Goal: Task Accomplishment & Management: Use online tool/utility

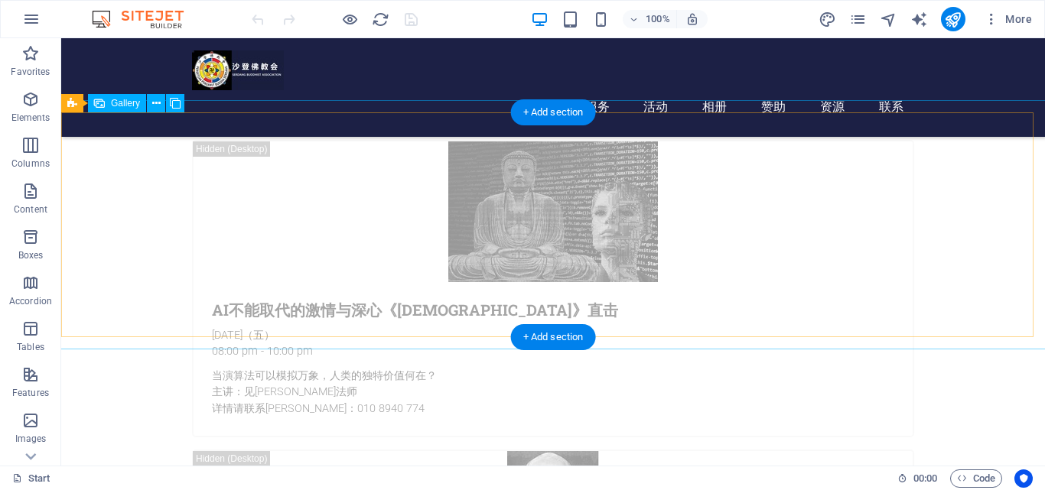
scroll to position [2218, 0]
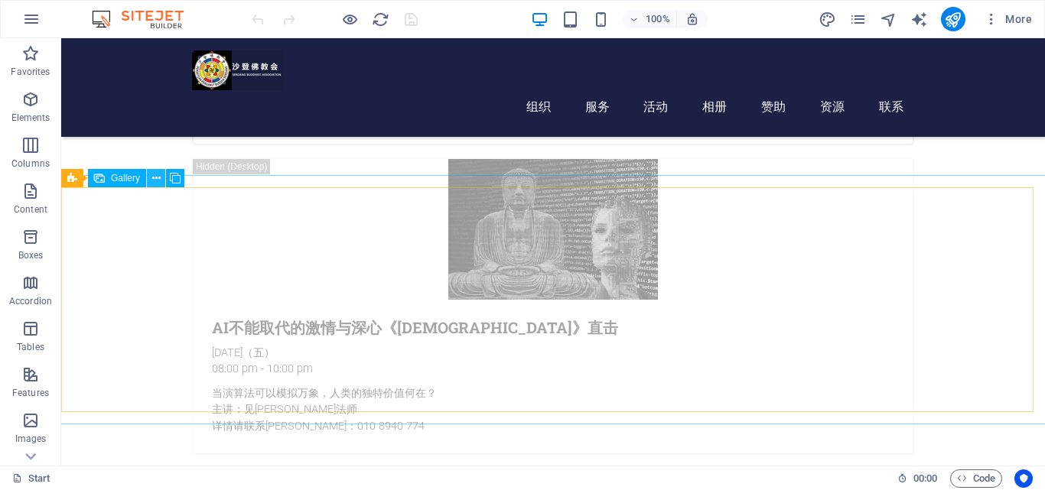
click at [153, 182] on icon at bounding box center [156, 179] width 8 height 16
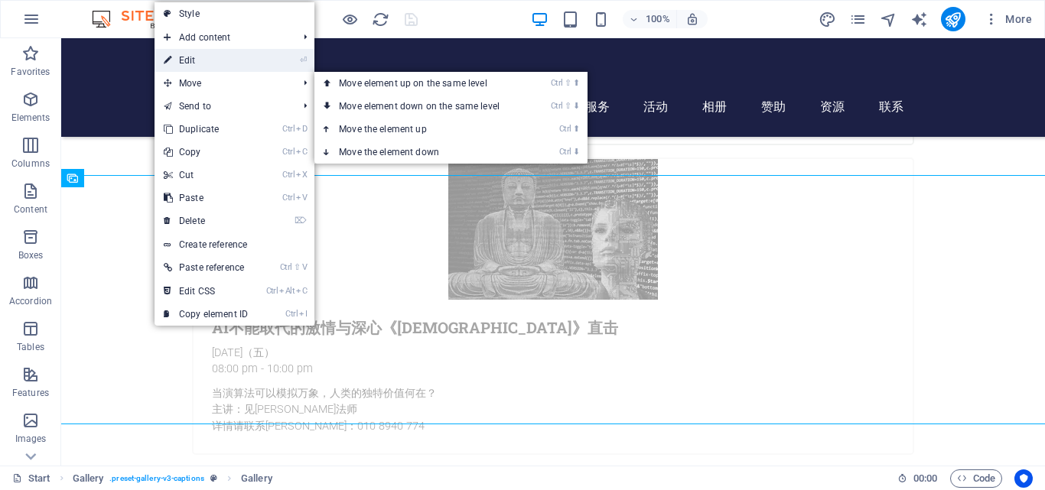
click at [186, 64] on link "⏎ Edit" at bounding box center [206, 60] width 103 height 23
select select "4"
select select "px"
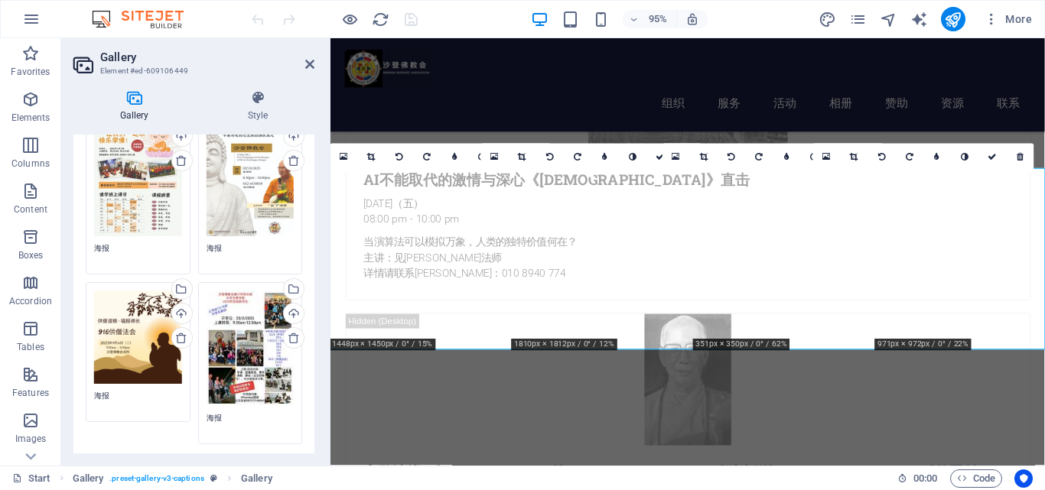
scroll to position [153, 0]
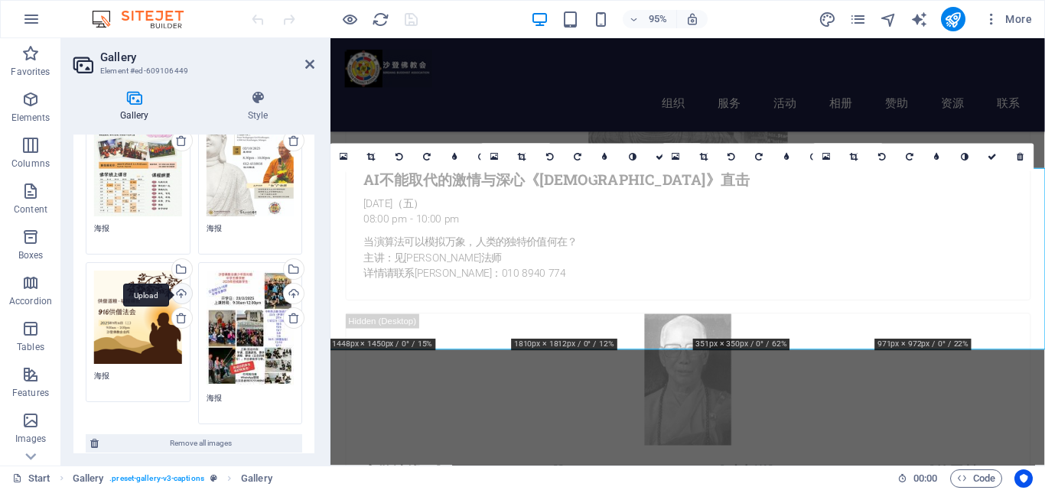
click at [180, 292] on div "Upload" at bounding box center [180, 295] width 23 height 23
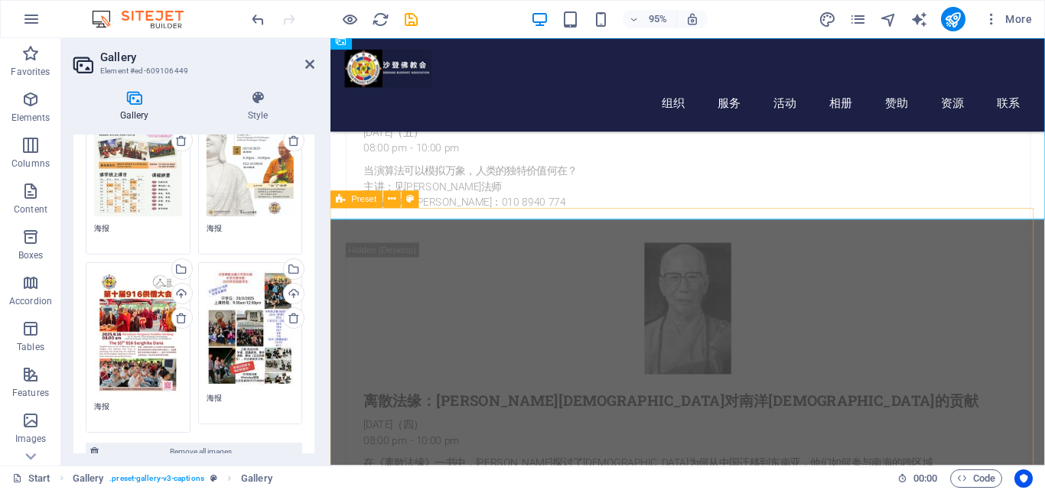
scroll to position [2394, 0]
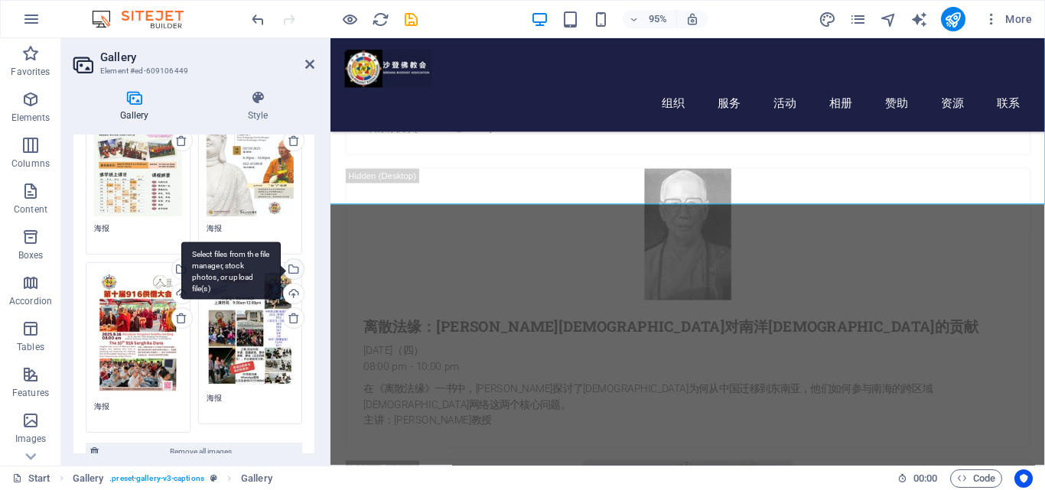
click at [290, 265] on div "Select files from the file manager, stock photos, or upload file(s)" at bounding box center [292, 270] width 23 height 23
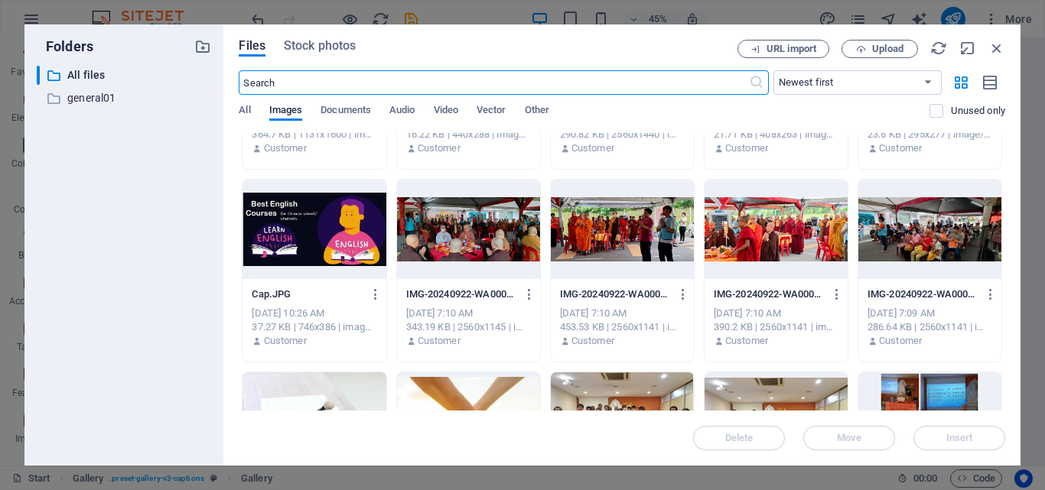
scroll to position [841, 0]
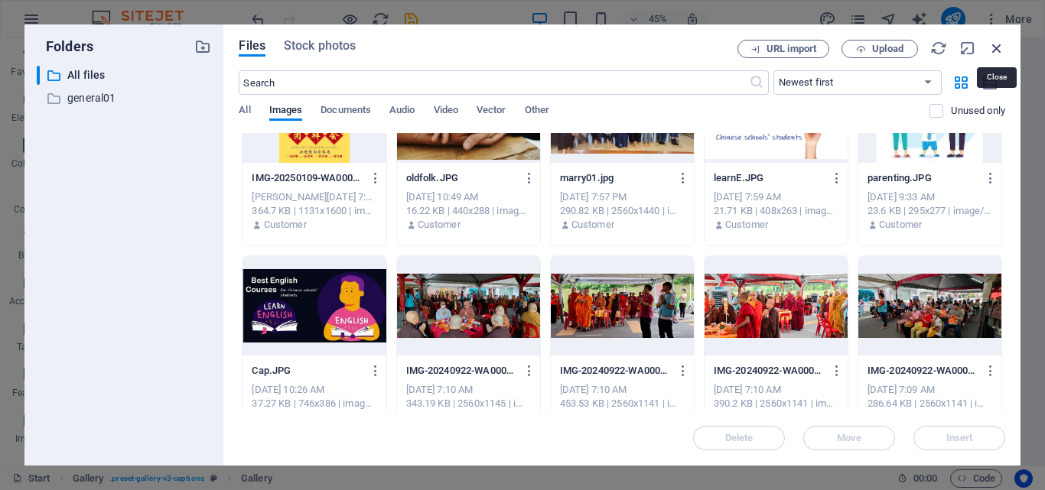
click at [997, 47] on icon "button" at bounding box center [996, 48] width 17 height 17
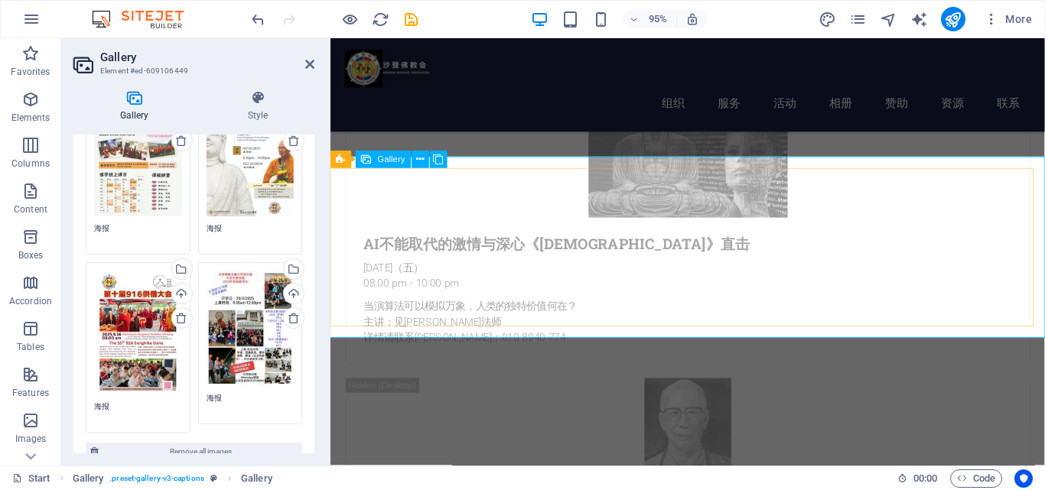
scroll to position [2164, 0]
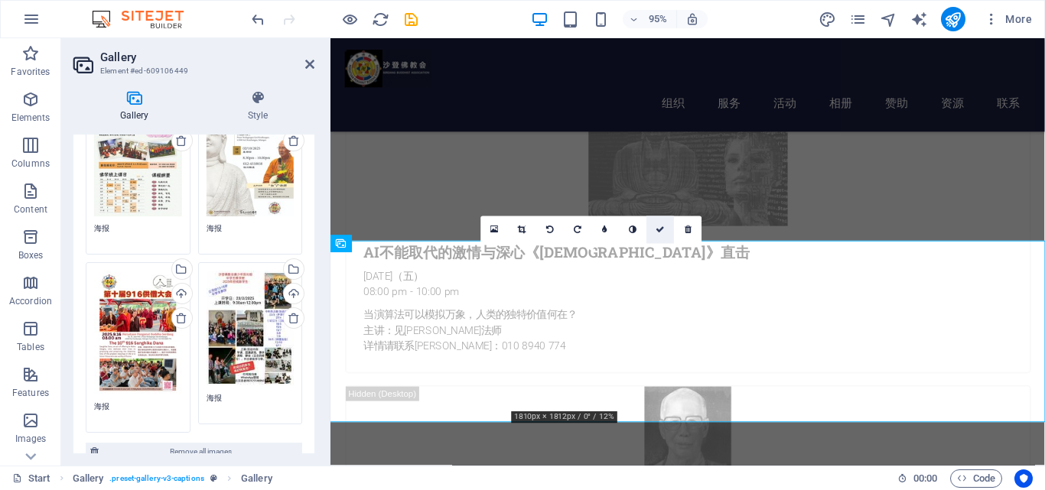
drag, startPoint x: 657, startPoint y: 226, endPoint x: 597, endPoint y: 185, distance: 72.8
click at [657, 226] on icon at bounding box center [660, 230] width 9 height 8
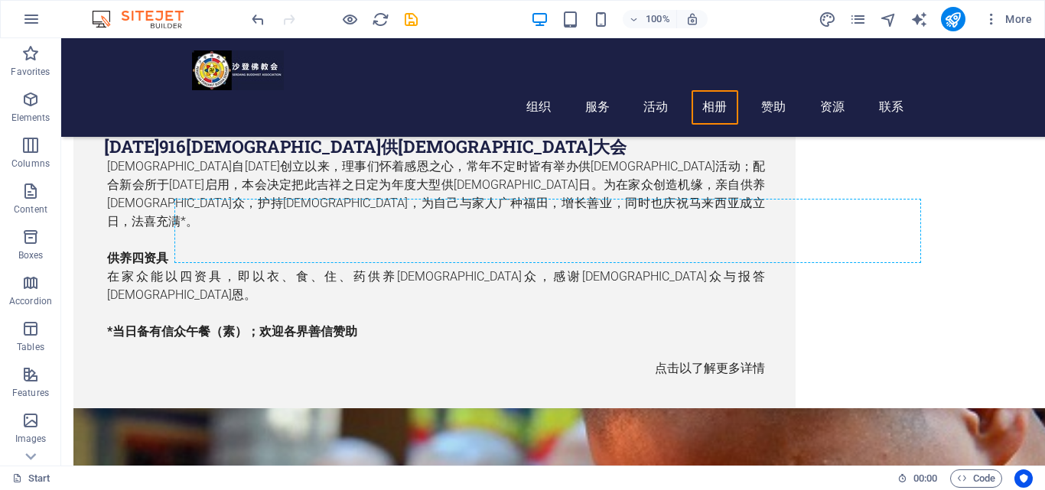
scroll to position [3318, 0]
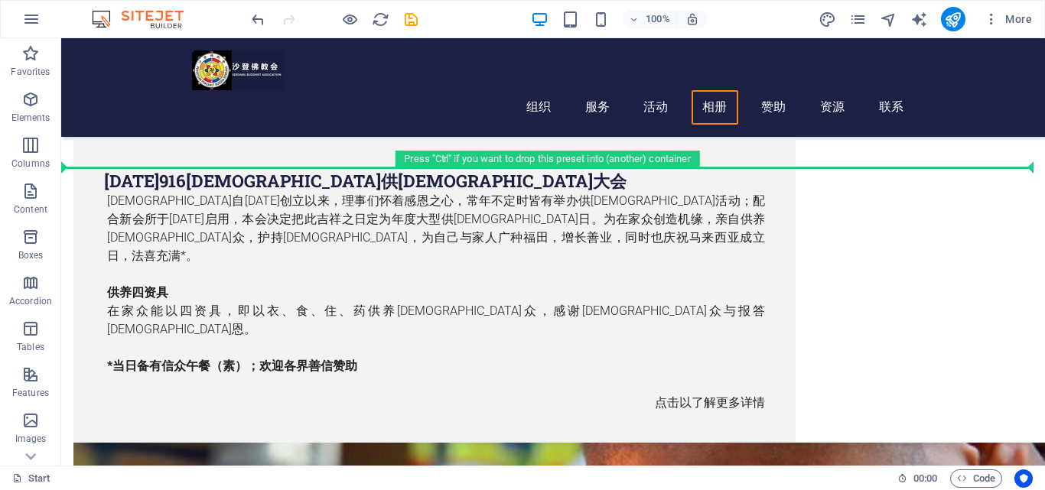
drag, startPoint x: 250, startPoint y: 122, endPoint x: 276, endPoint y: 177, distance: 60.2
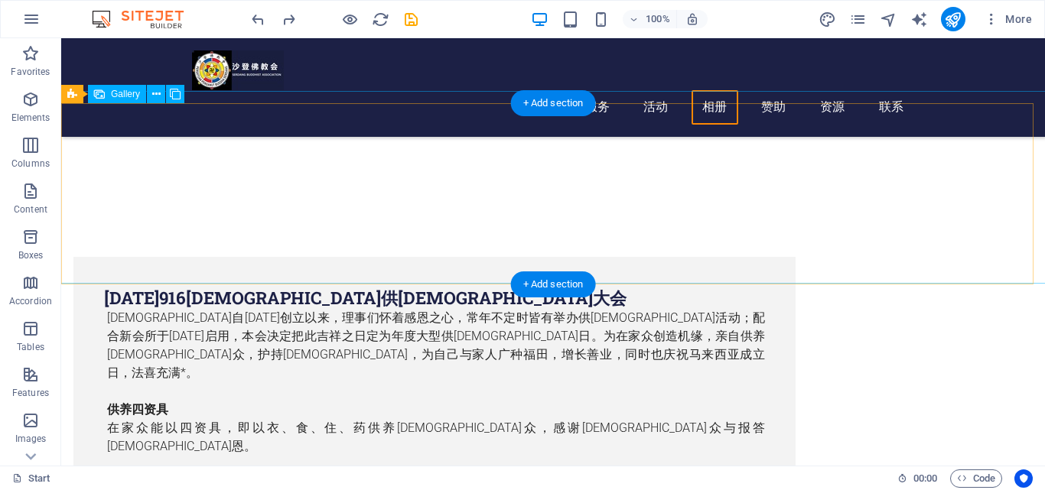
scroll to position [3217, 0]
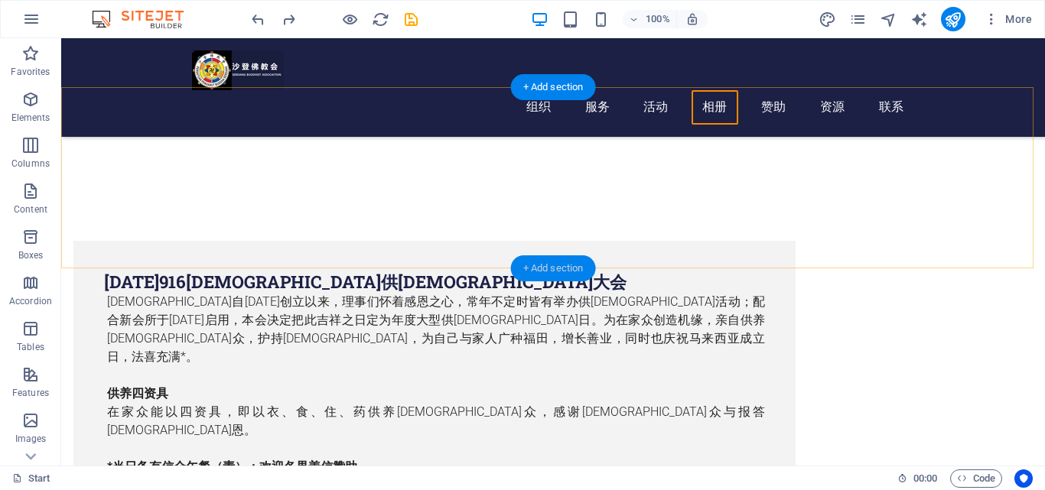
click at [535, 262] on div "+ Add section" at bounding box center [553, 269] width 85 height 26
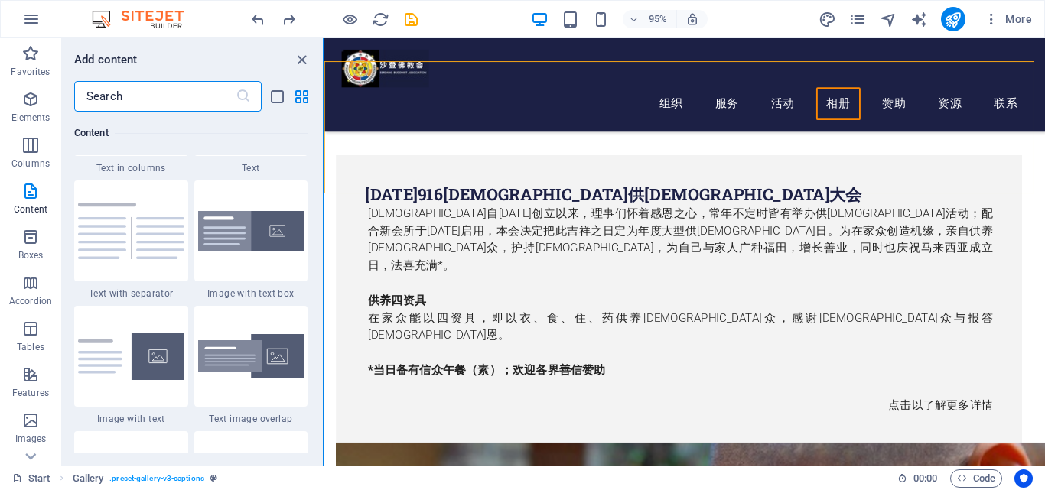
scroll to position [2677, 0]
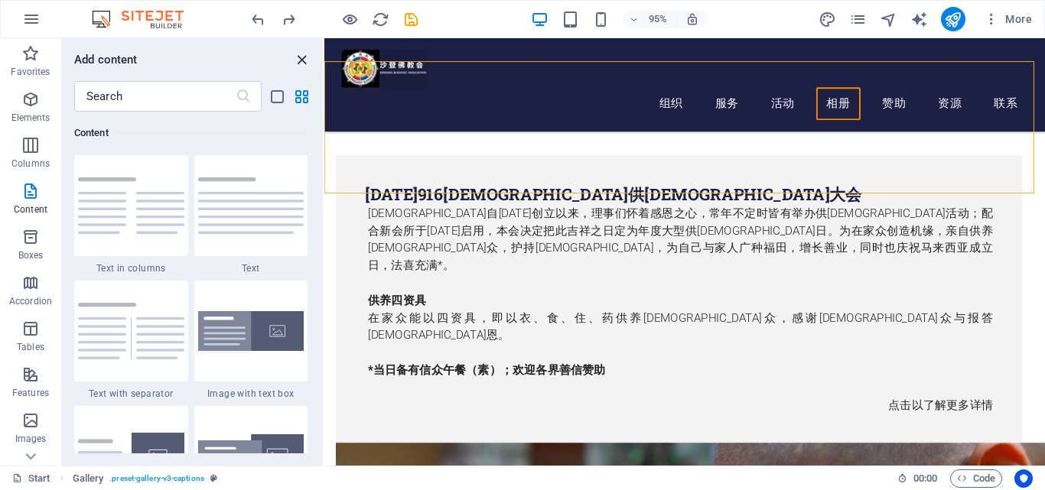
click at [307, 62] on icon "close panel" at bounding box center [302, 60] width 18 height 18
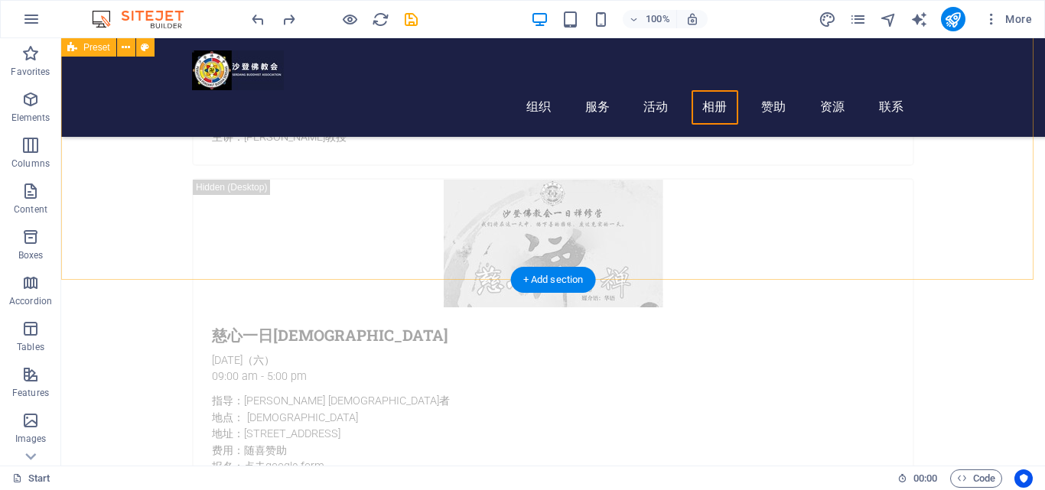
scroll to position [2911, 0]
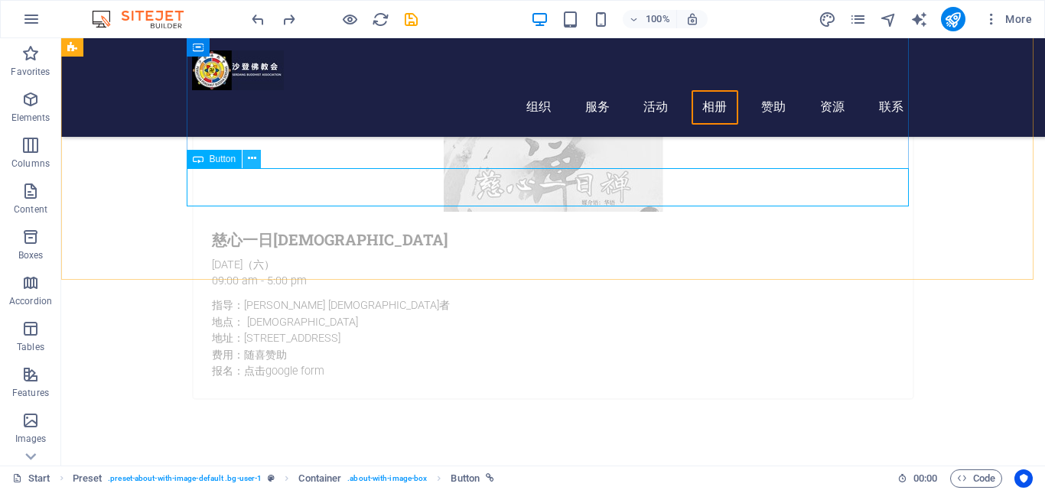
click at [253, 158] on icon at bounding box center [252, 159] width 8 height 16
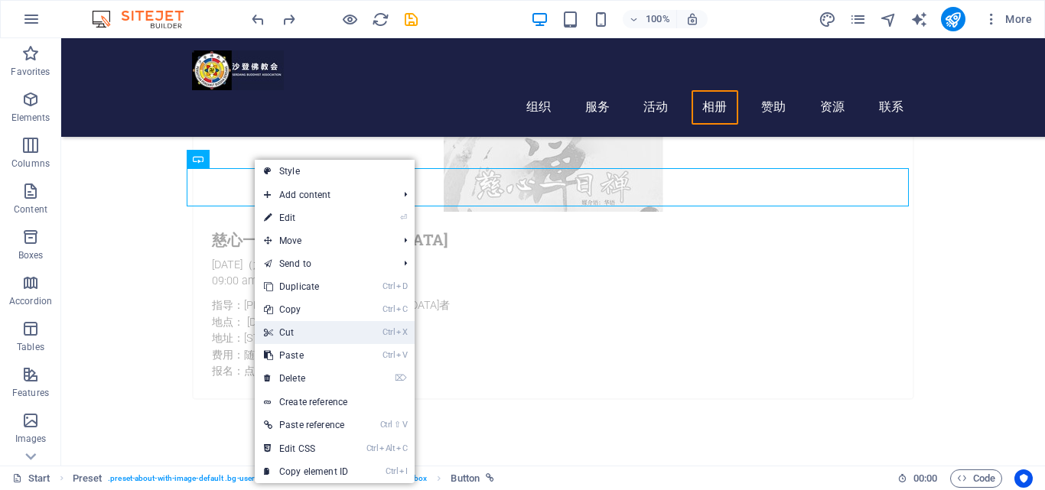
click at [282, 326] on link "Ctrl X Cut" at bounding box center [306, 332] width 103 height 23
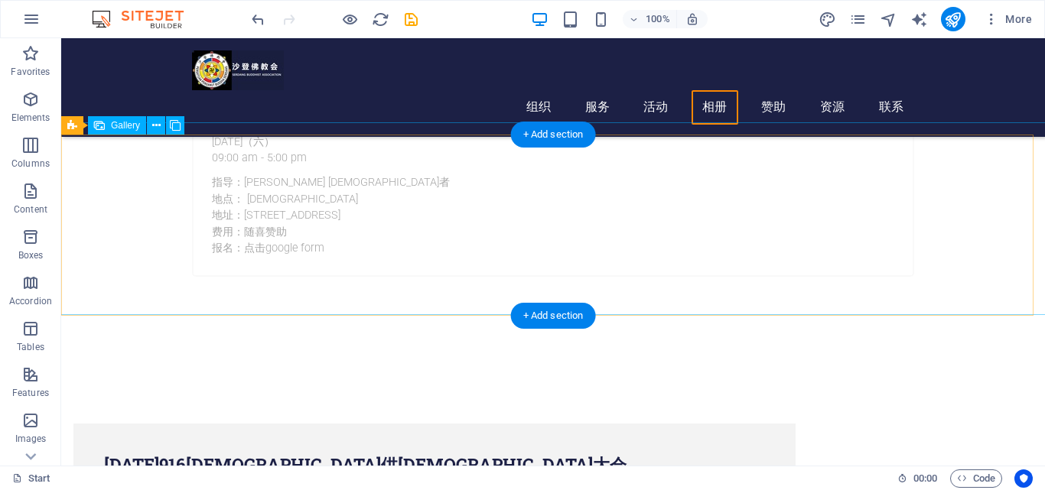
scroll to position [3140, 0]
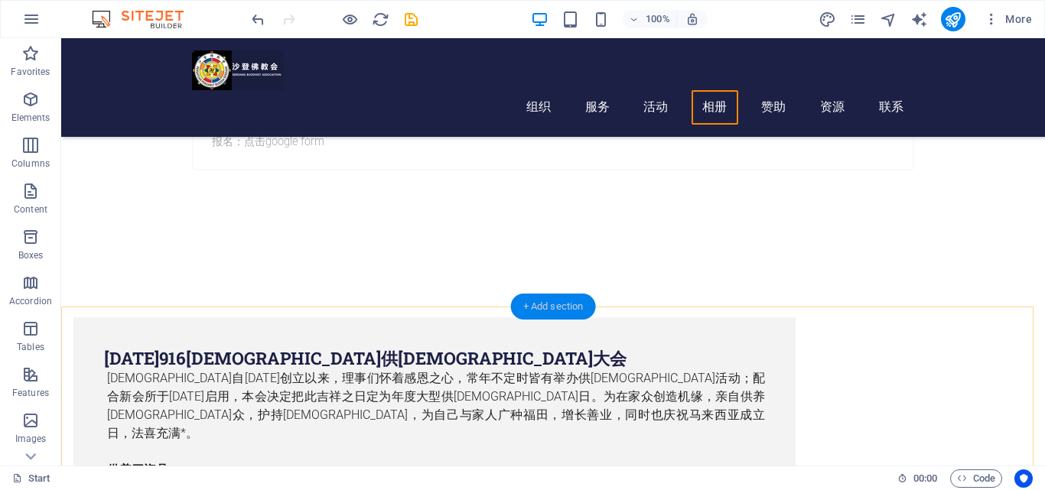
click at [560, 310] on div "+ Add section" at bounding box center [553, 307] width 85 height 26
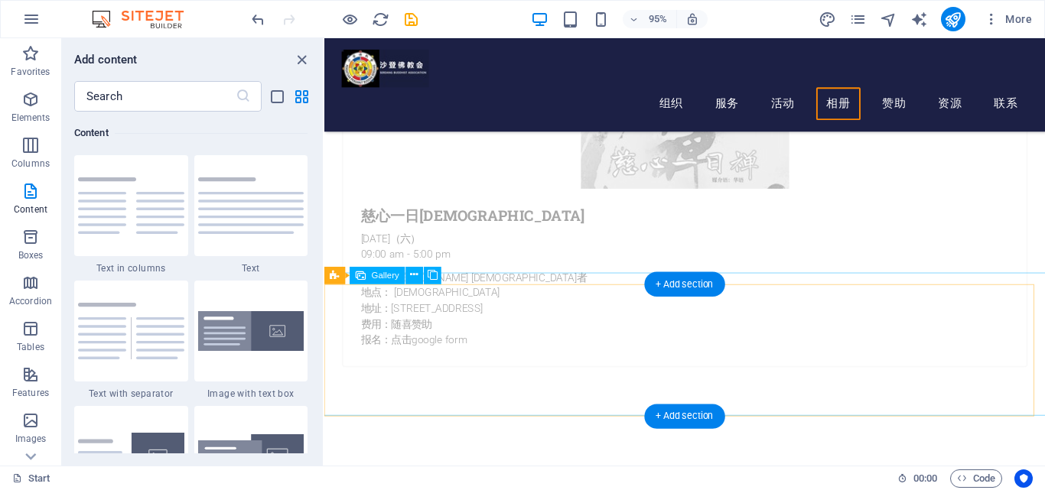
scroll to position [2723, 0]
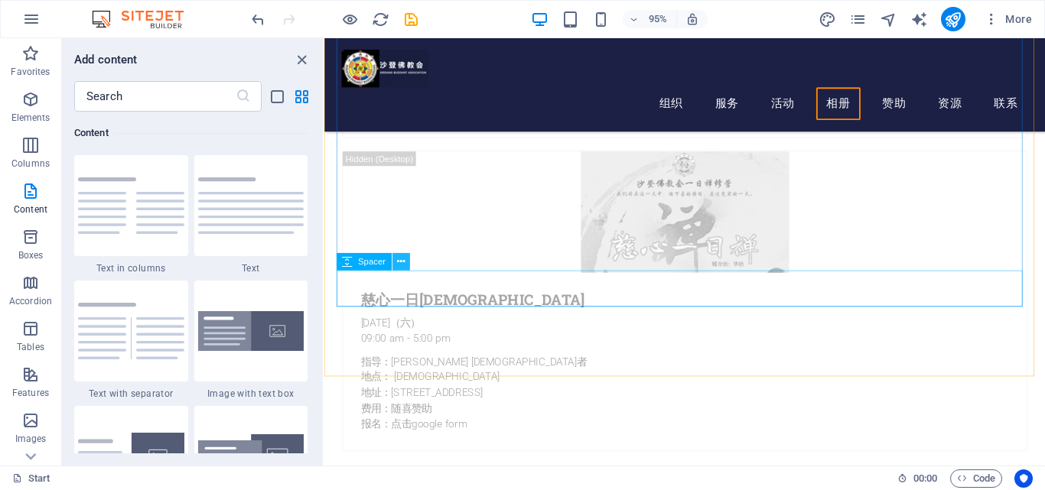
click at [399, 264] on icon at bounding box center [401, 262] width 8 height 15
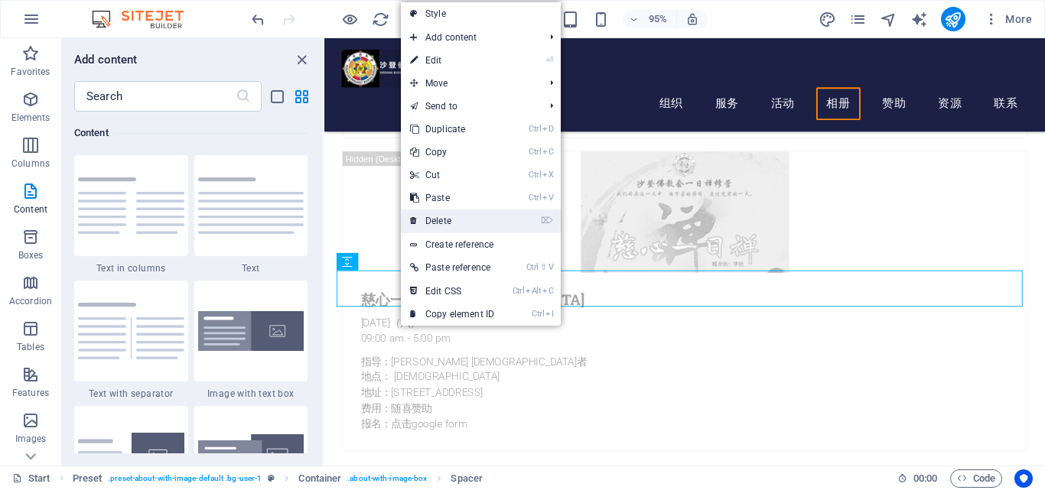
click at [418, 224] on link "⌦ Delete" at bounding box center [452, 221] width 103 height 23
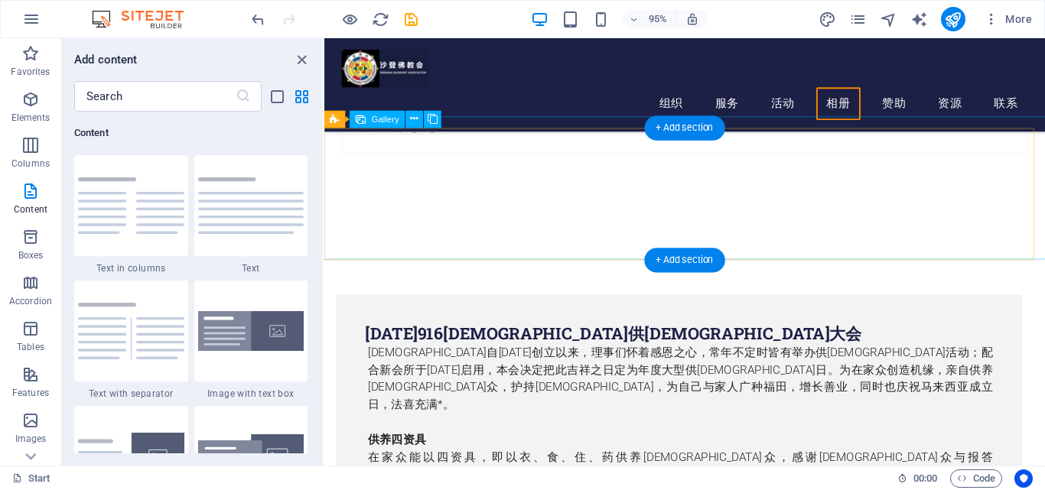
scroll to position [3029, 0]
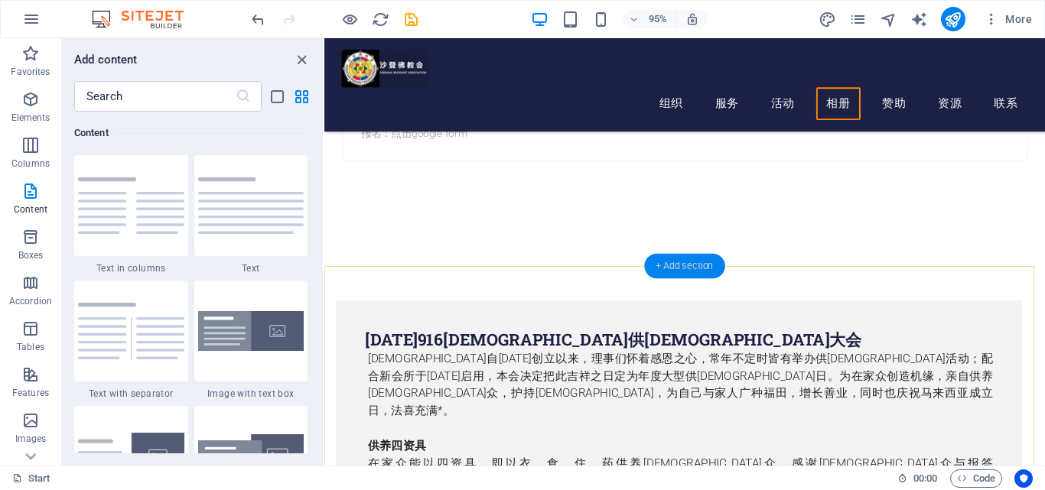
click at [688, 267] on div "+ Add section" at bounding box center [684, 266] width 80 height 24
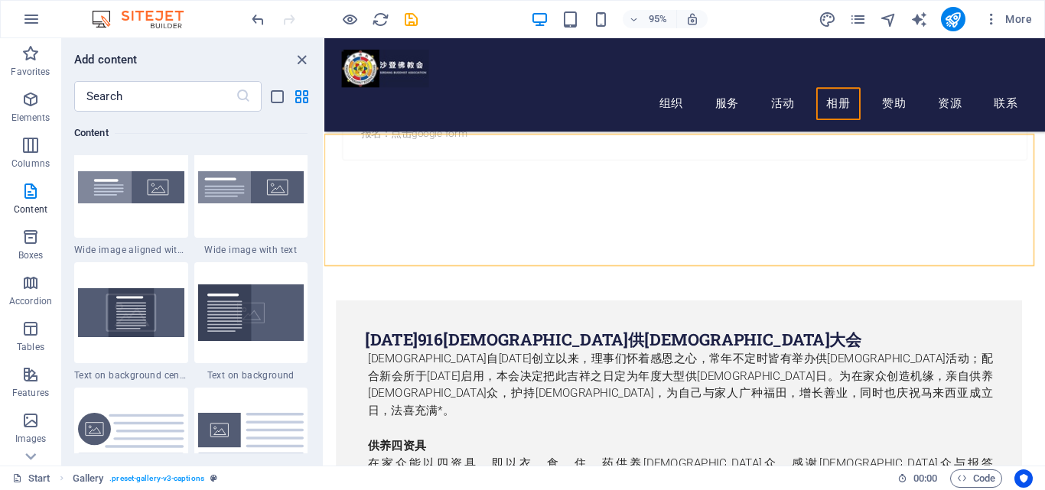
scroll to position [3059, 0]
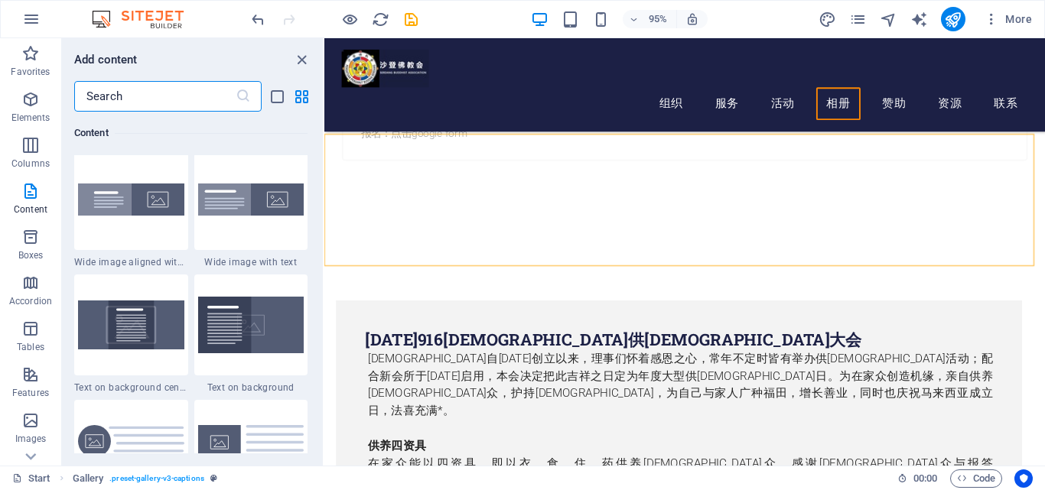
click at [134, 99] on input "text" at bounding box center [154, 96] width 161 height 31
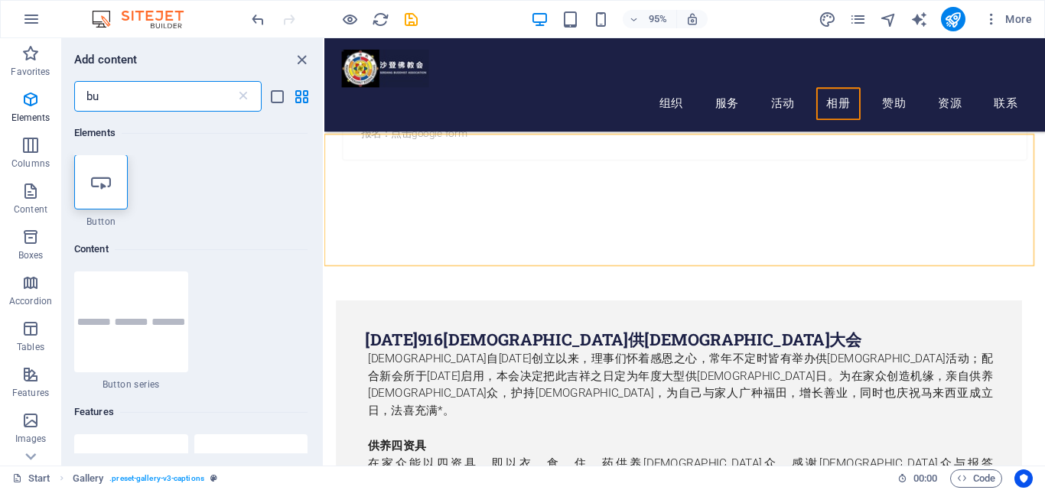
scroll to position [0, 0]
type input "bu"
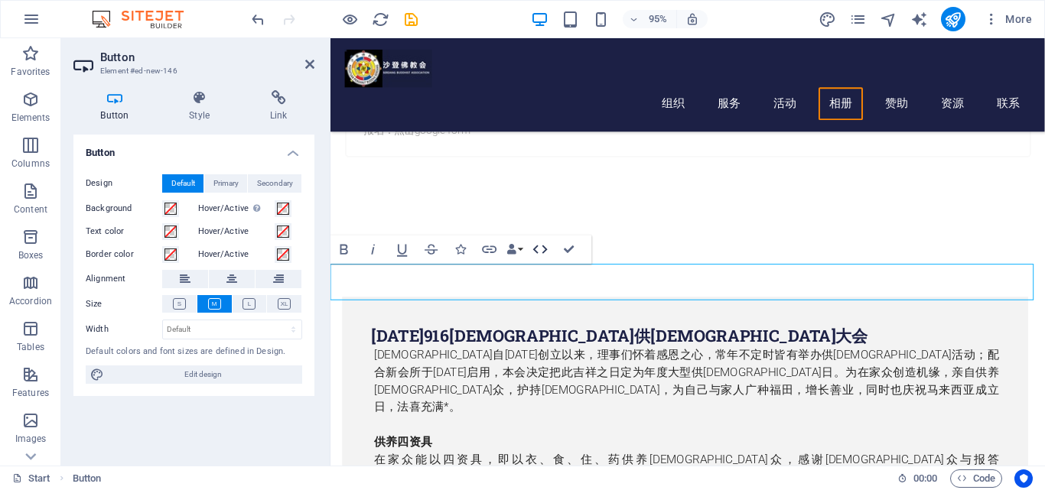
scroll to position [3028, 0]
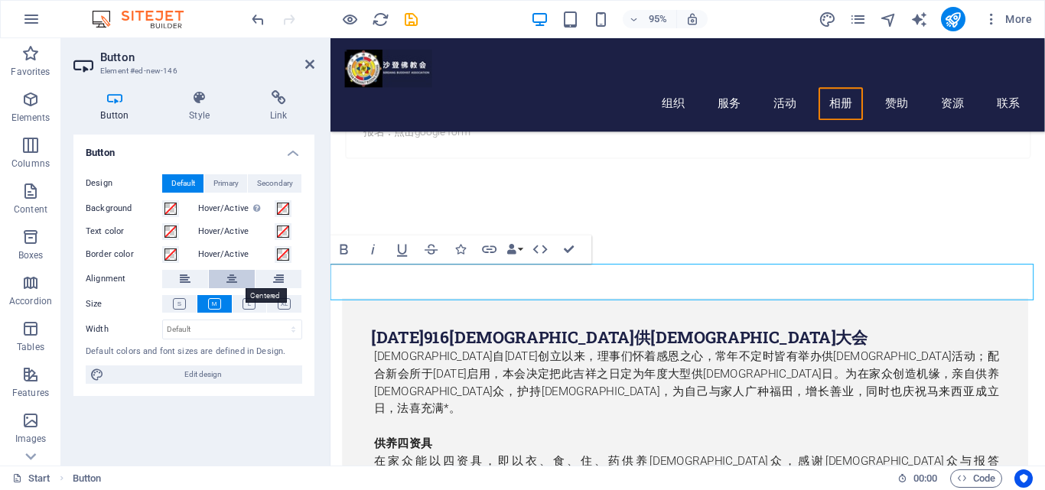
click at [229, 282] on icon at bounding box center [231, 279] width 11 height 18
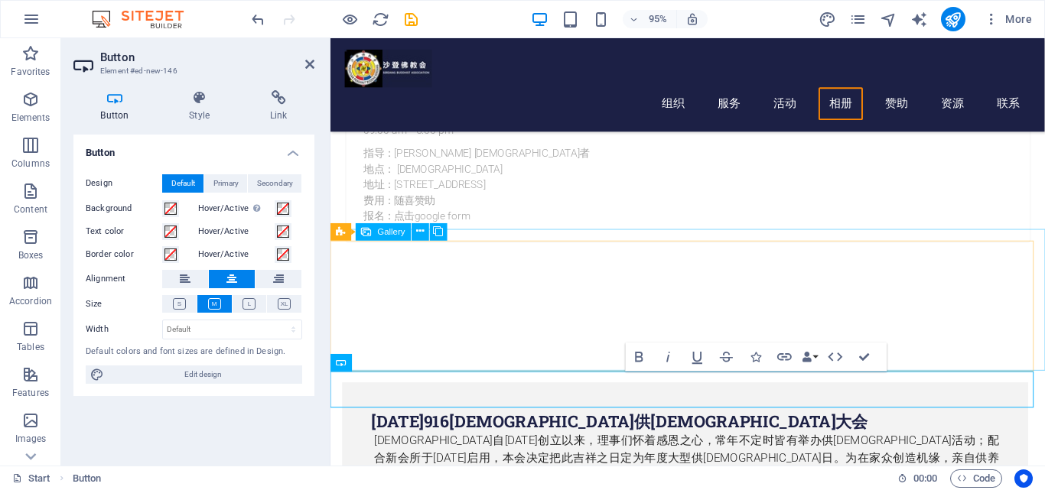
scroll to position [2951, 0]
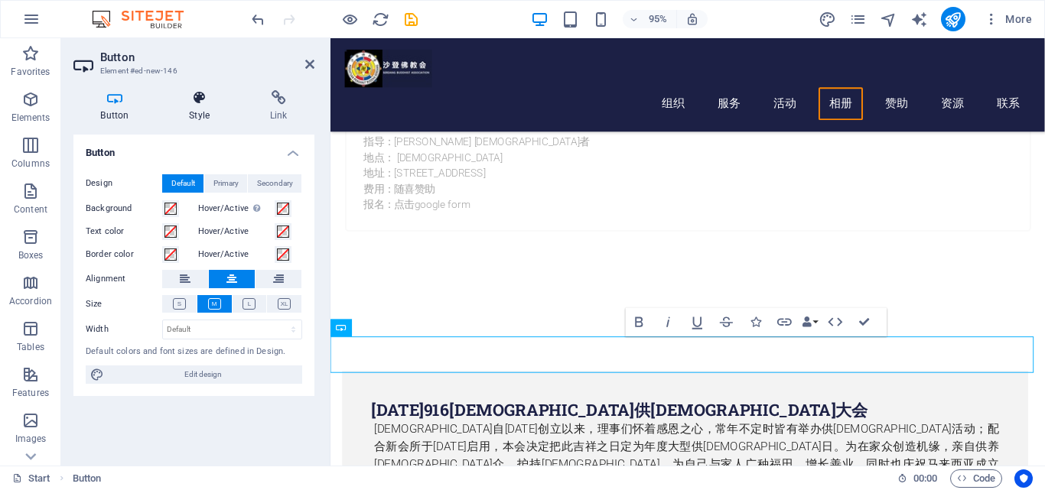
click at [200, 104] on icon at bounding box center [199, 97] width 75 height 15
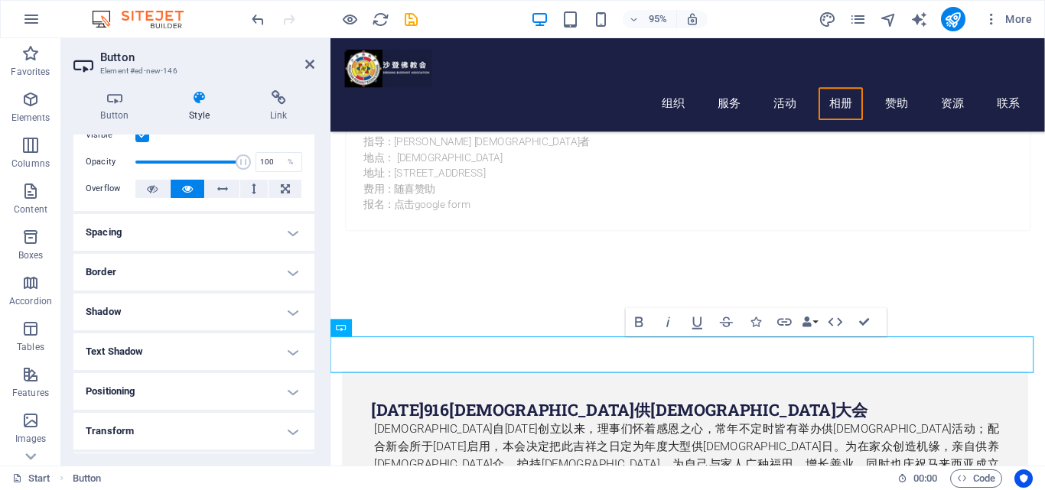
scroll to position [0, 0]
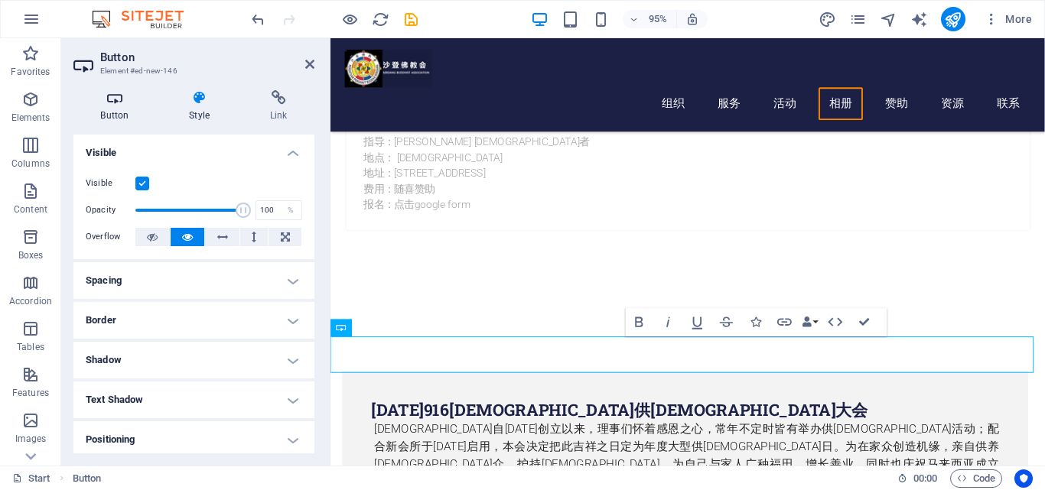
click at [119, 110] on h4 "Button" at bounding box center [117, 106] width 89 height 32
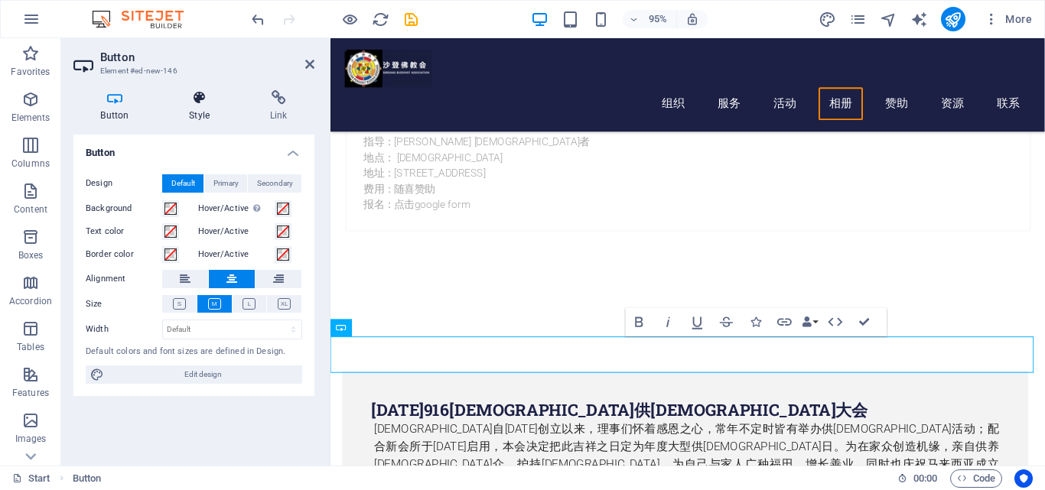
click at [192, 100] on icon at bounding box center [199, 97] width 75 height 15
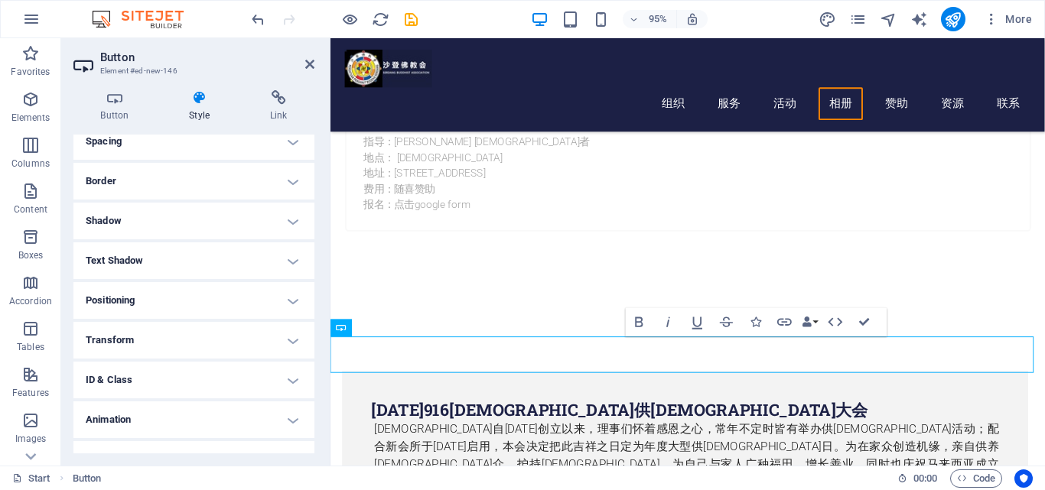
scroll to position [153, 0]
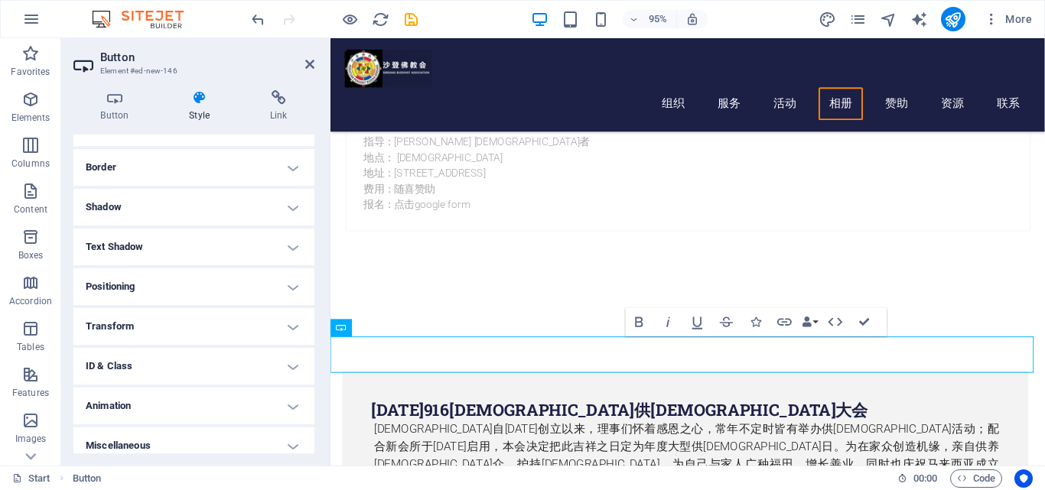
click at [168, 246] on h4 "Text Shadow" at bounding box center [193, 247] width 241 height 37
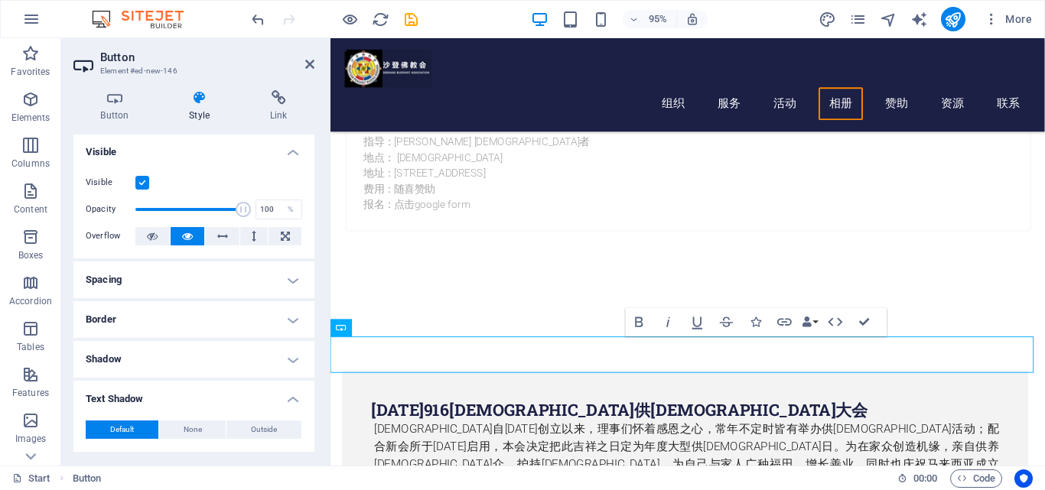
scroll to position [0, 0]
click at [114, 118] on h4 "Button" at bounding box center [117, 106] width 89 height 32
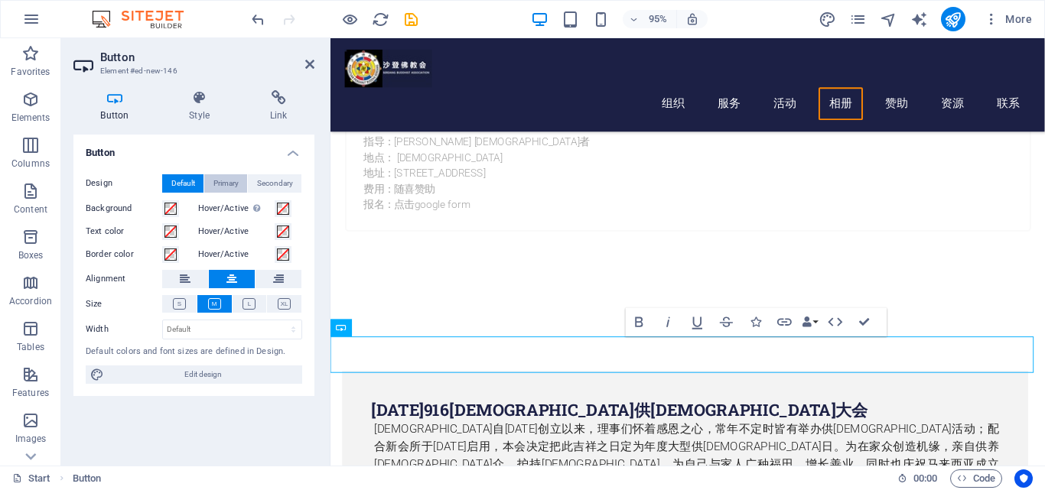
click at [225, 184] on span "Primary" at bounding box center [225, 183] width 25 height 18
click at [181, 184] on span "Default" at bounding box center [183, 183] width 24 height 18
click at [801, 324] on icon "button" at bounding box center [803, 323] width 18 height 18
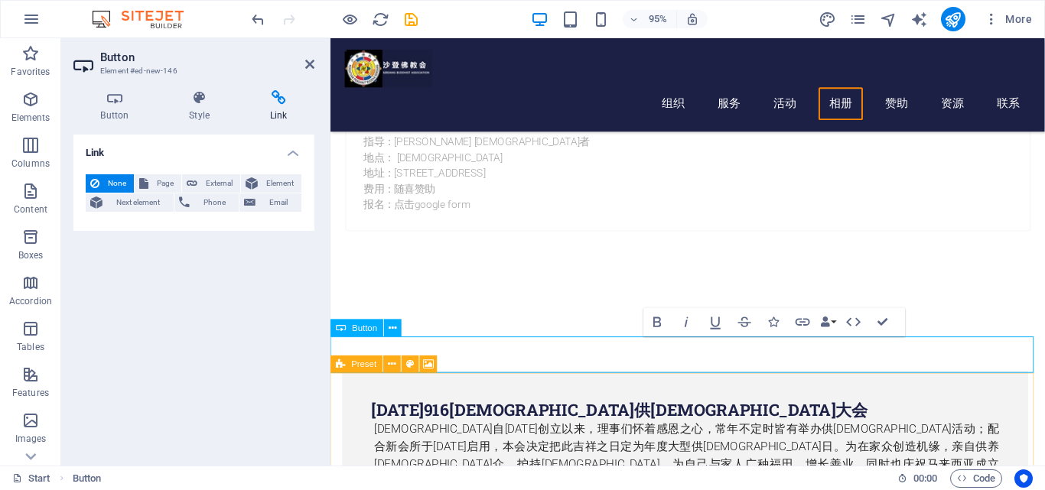
click at [801, 324] on icon "button" at bounding box center [803, 323] width 18 height 18
click at [212, 181] on span "External" at bounding box center [219, 183] width 34 height 18
select select "blank"
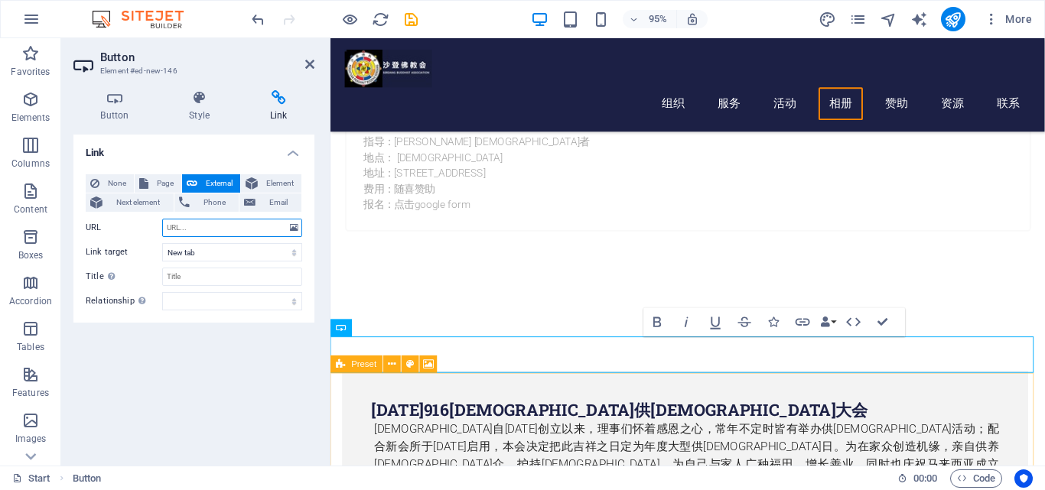
paste input "[URL][DOMAIN_NAME]"
type input "[URL][DOMAIN_NAME]"
click at [194, 275] on input "Title Additional link description, should not be the same as the link text. The…" at bounding box center [232, 277] width 140 height 18
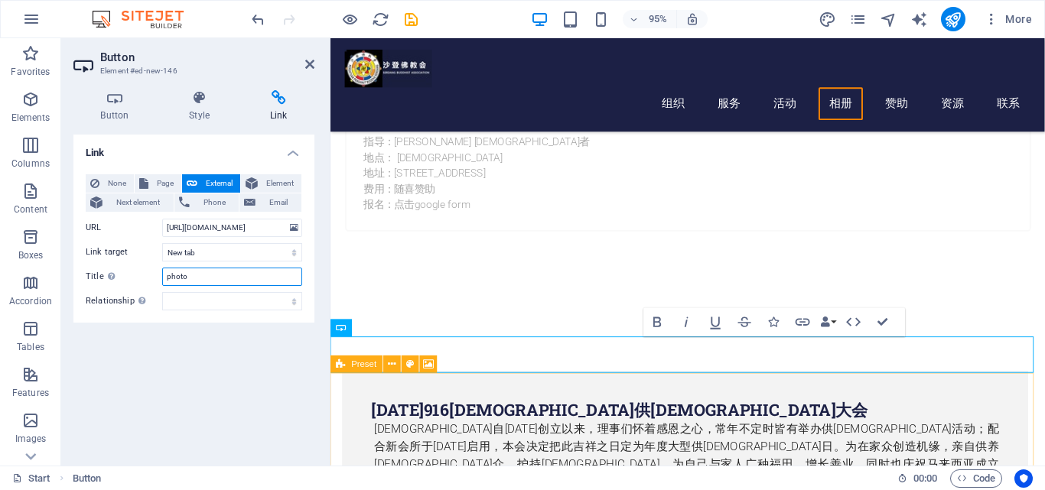
type input "photos"
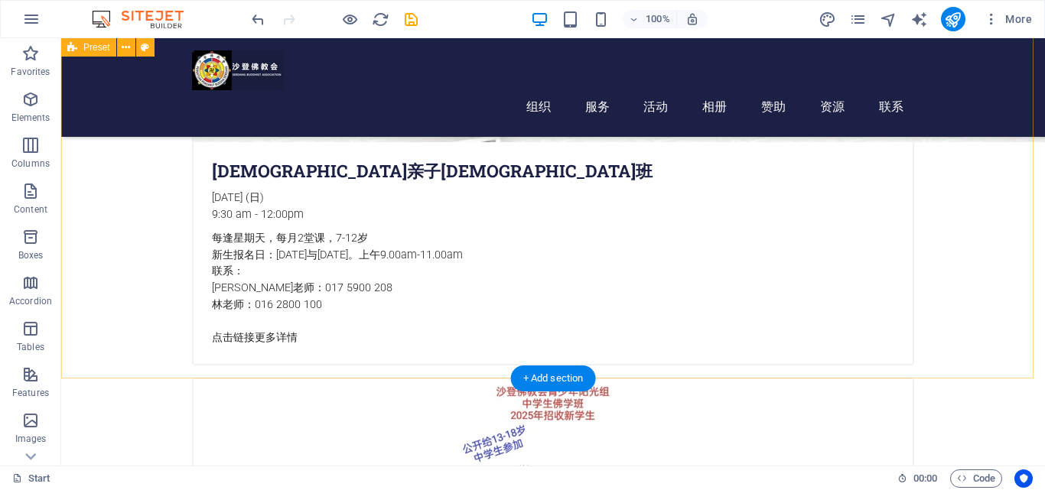
scroll to position [1457, 0]
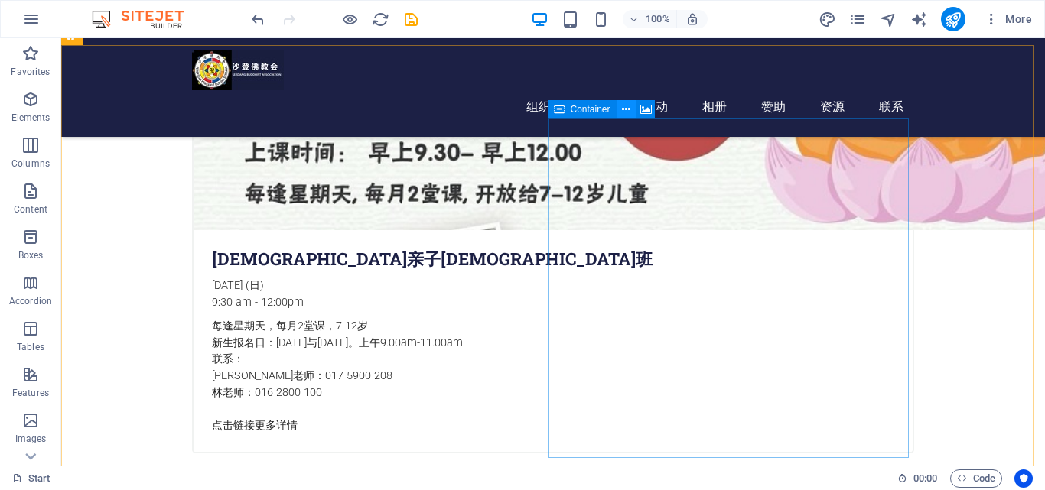
click at [624, 112] on icon at bounding box center [626, 110] width 8 height 16
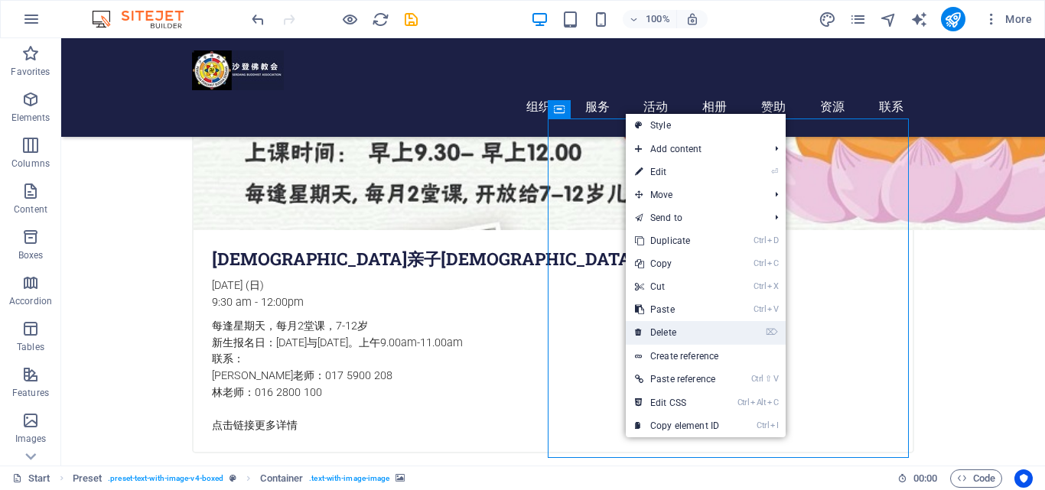
click at [662, 327] on link "⌦ Delete" at bounding box center [677, 332] width 103 height 23
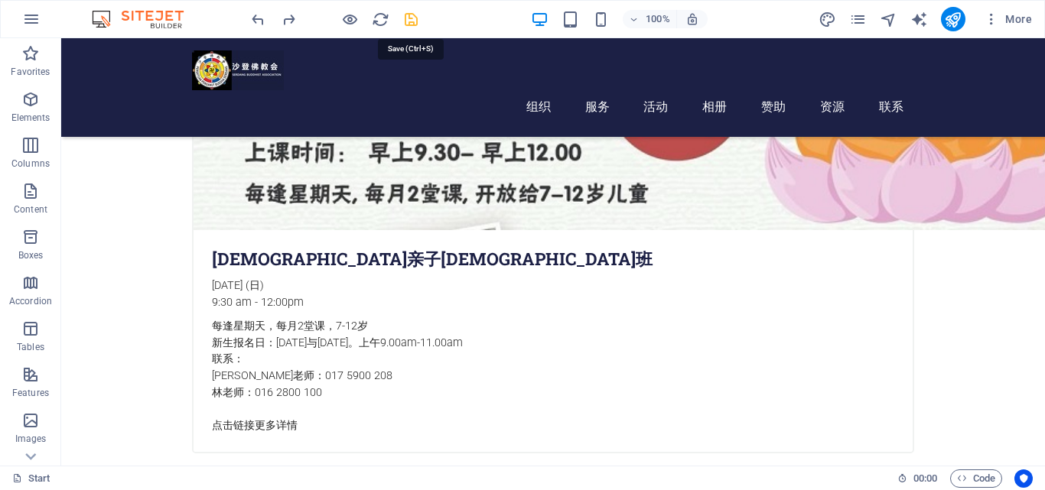
drag, startPoint x: 318, startPoint y: 18, endPoint x: 412, endPoint y: 21, distance: 93.4
click at [413, 21] on icon "save" at bounding box center [411, 20] width 18 height 18
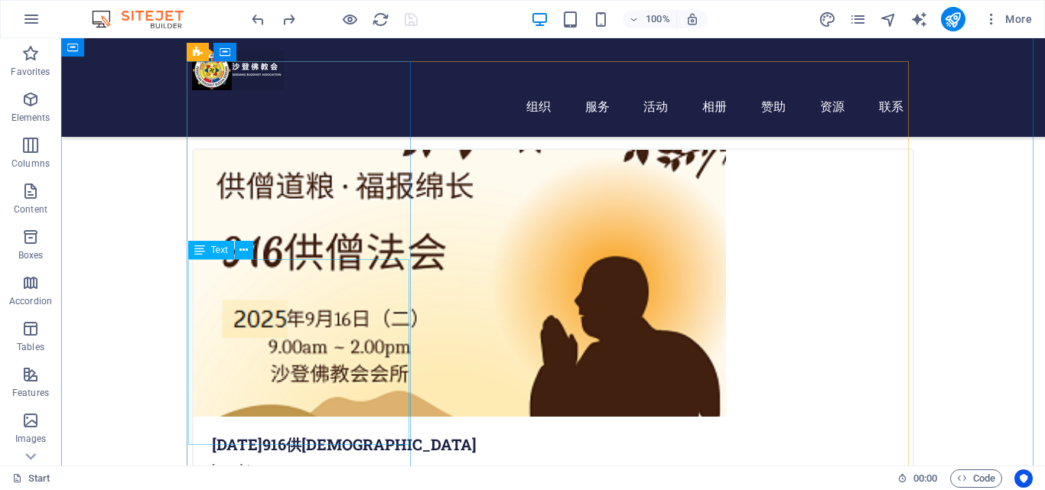
scroll to position [463, 0]
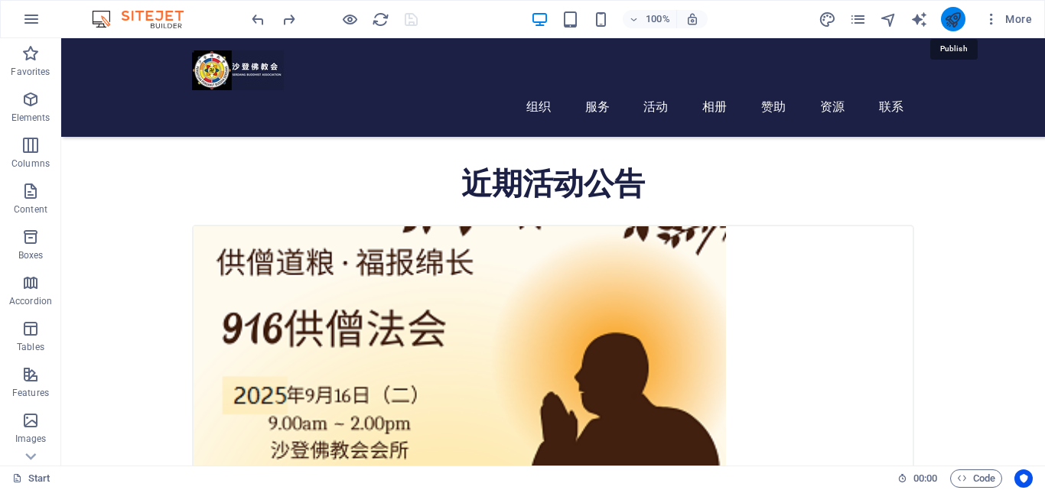
click at [950, 21] on icon "publish" at bounding box center [953, 20] width 18 height 18
